Goal: Task Accomplishment & Management: Manage account settings

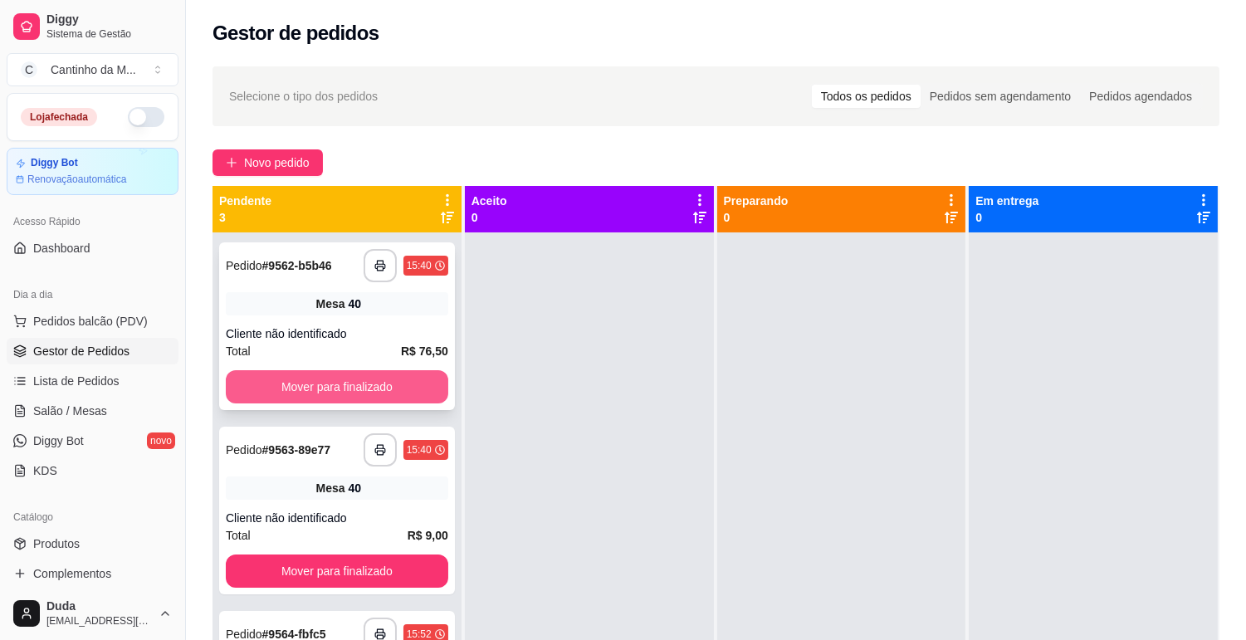
click at [322, 387] on button "Mover para finalizado" at bounding box center [337, 386] width 222 height 33
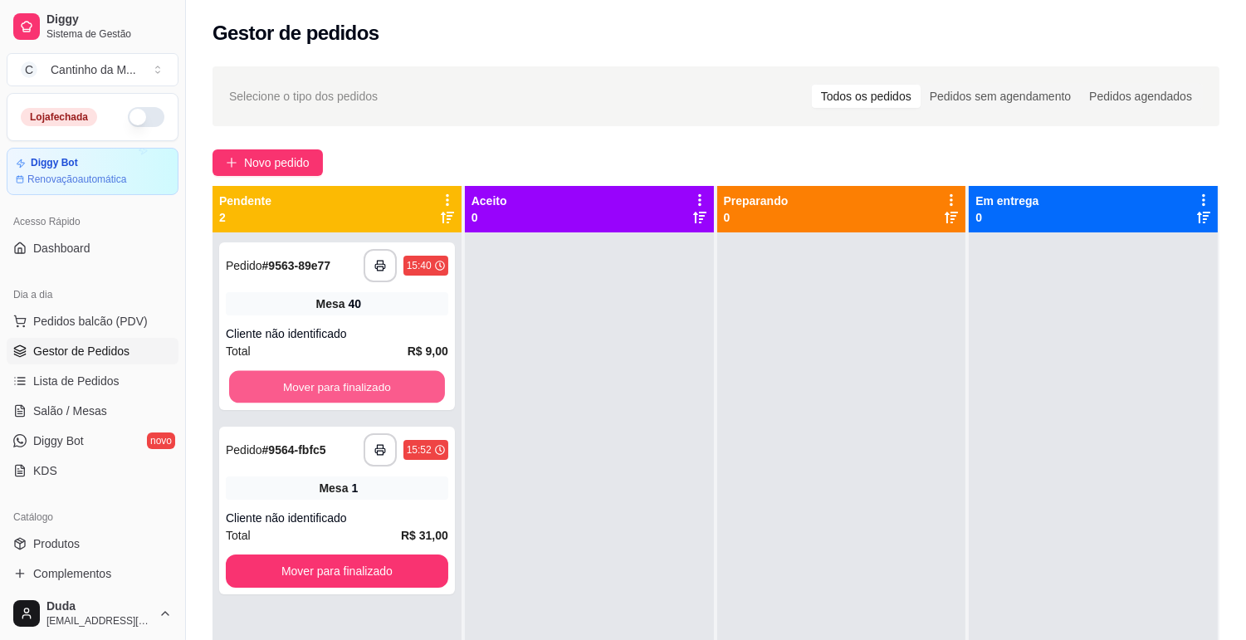
click at [322, 387] on button "Mover para finalizado" at bounding box center [337, 387] width 216 height 32
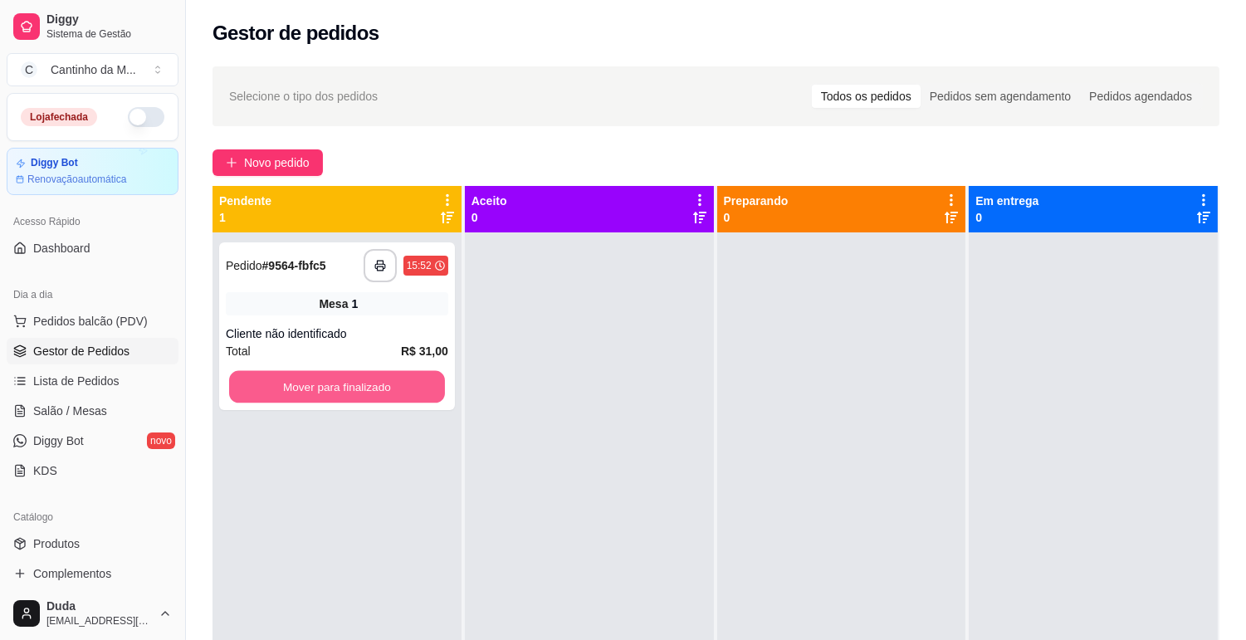
click at [322, 387] on button "Mover para finalizado" at bounding box center [337, 387] width 216 height 32
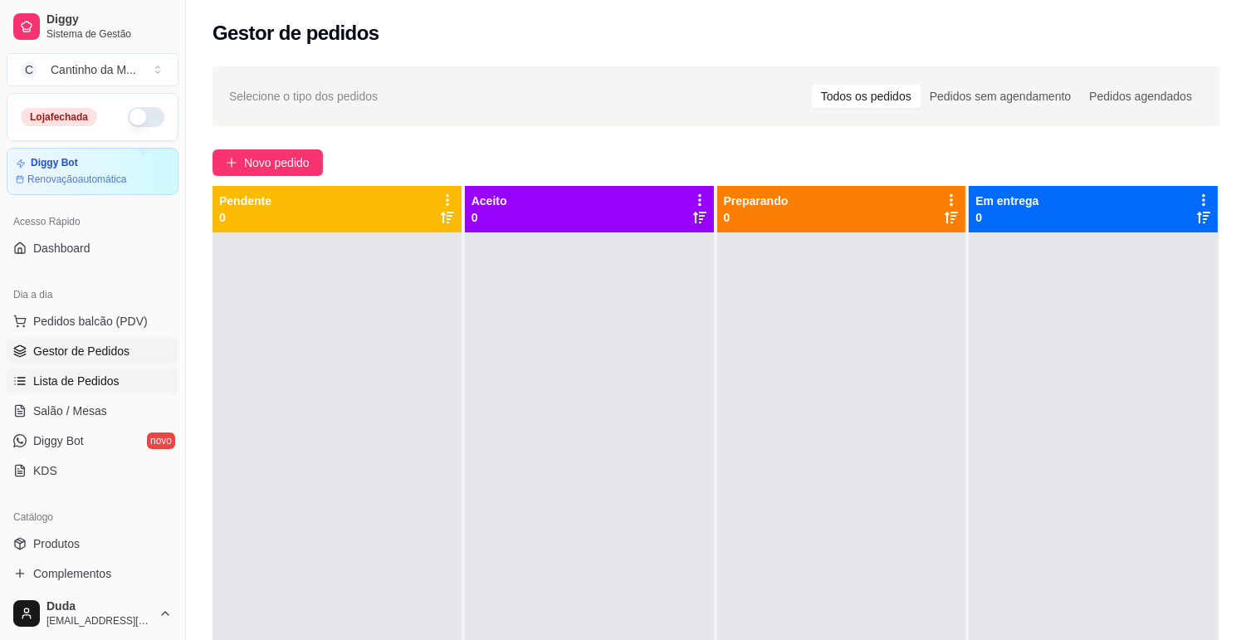
click at [53, 383] on span "Lista de Pedidos" at bounding box center [76, 381] width 86 height 17
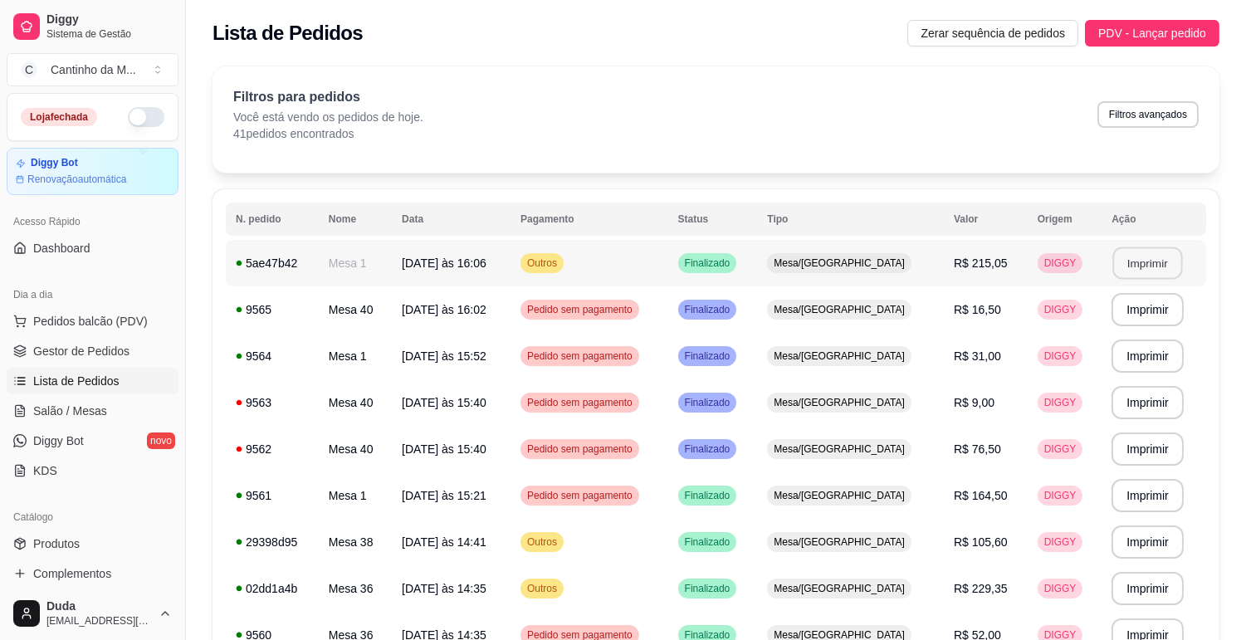
click at [1133, 270] on button "Imprimir" at bounding box center [1148, 263] width 70 height 32
click at [53, 418] on span "Salão / Mesas" at bounding box center [70, 411] width 74 height 17
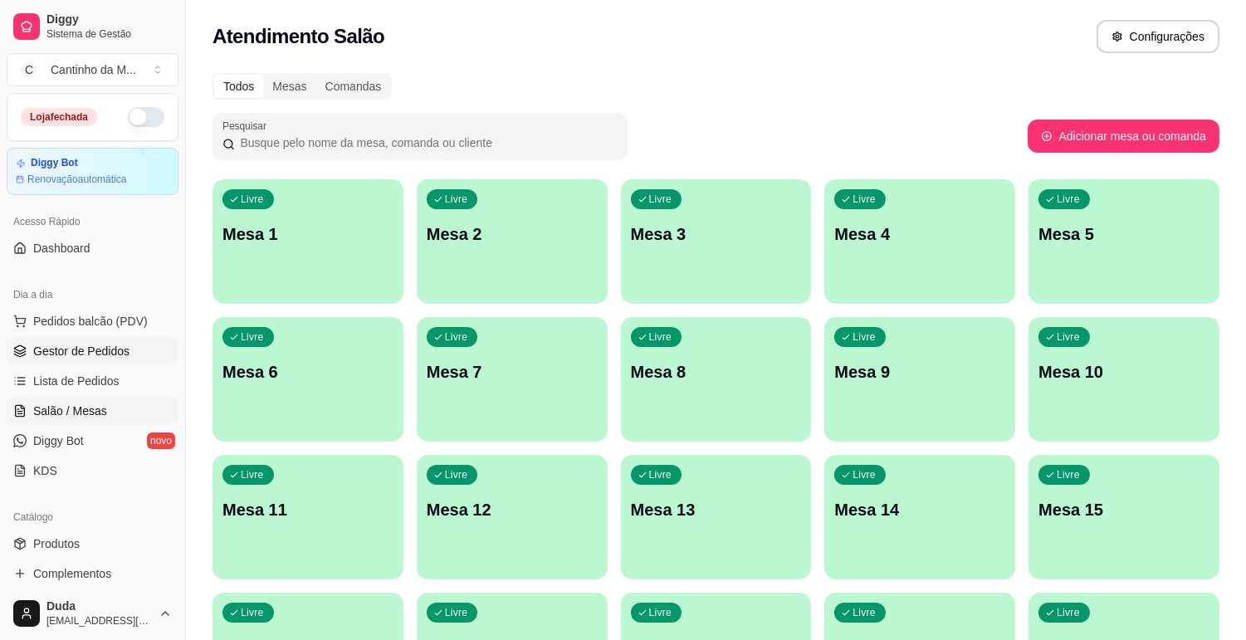
click at [72, 349] on span "Gestor de Pedidos" at bounding box center [81, 351] width 96 height 17
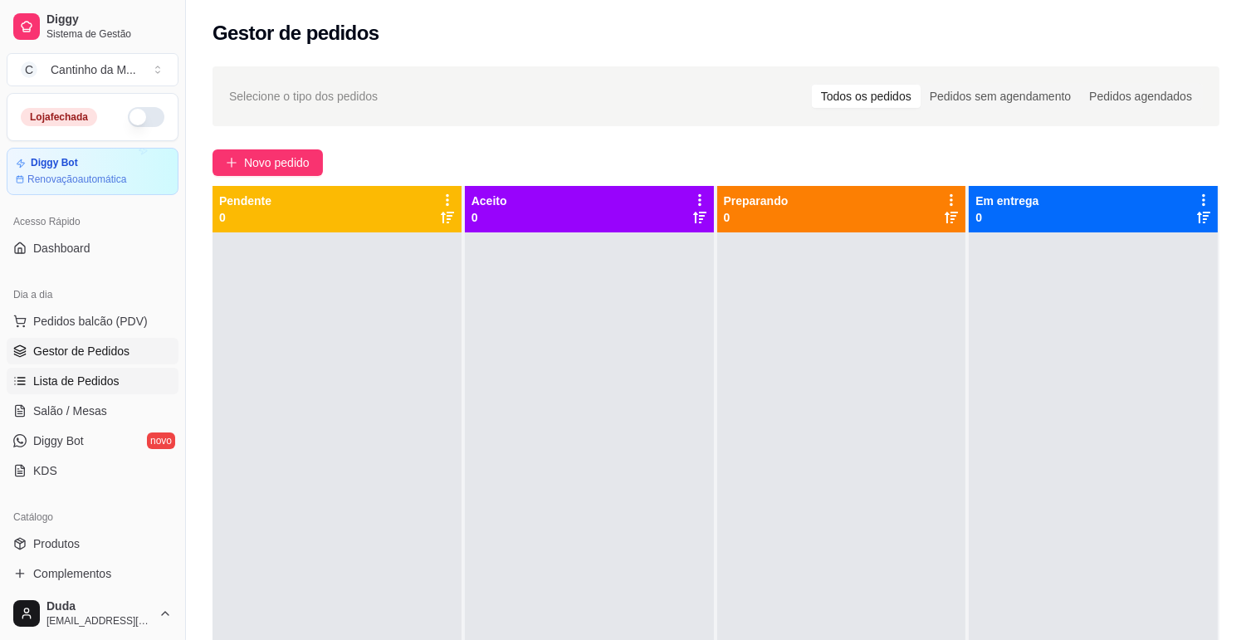
click at [106, 380] on span "Lista de Pedidos" at bounding box center [76, 381] width 86 height 17
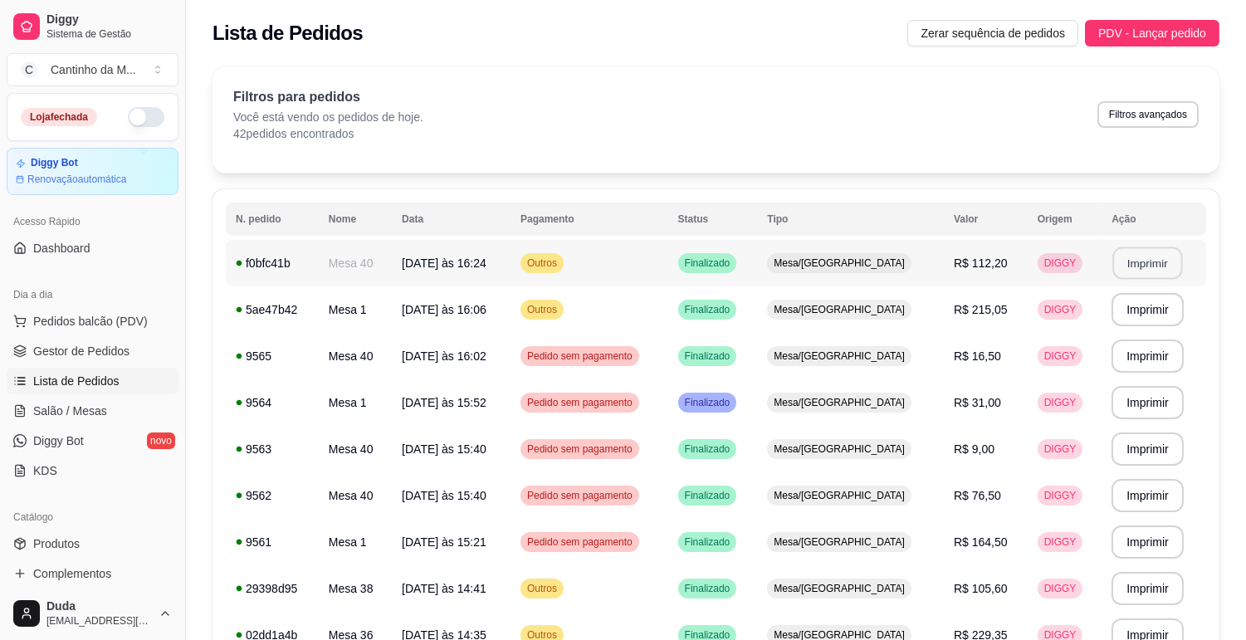
click at [1136, 264] on button "Imprimir" at bounding box center [1148, 263] width 70 height 32
